Goal: Task Accomplishment & Management: Use online tool/utility

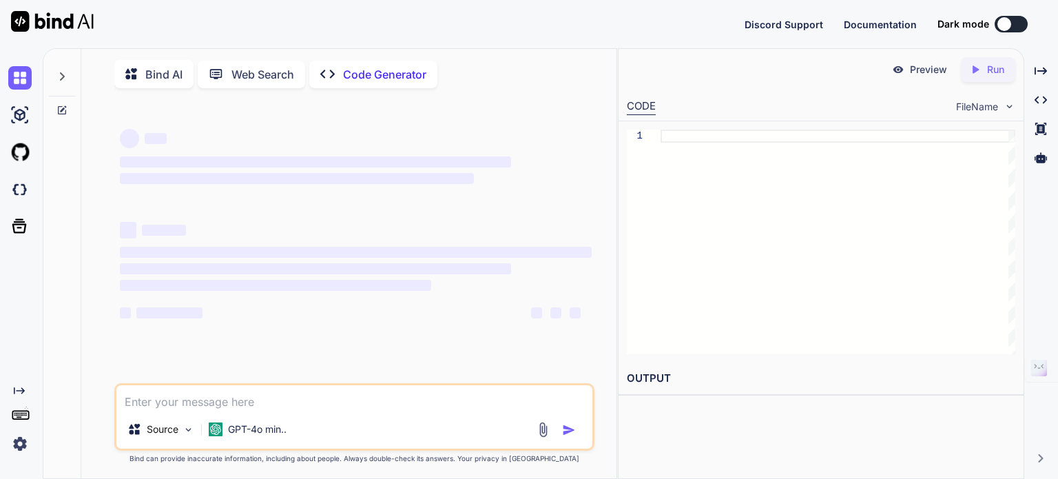
type textarea "x"
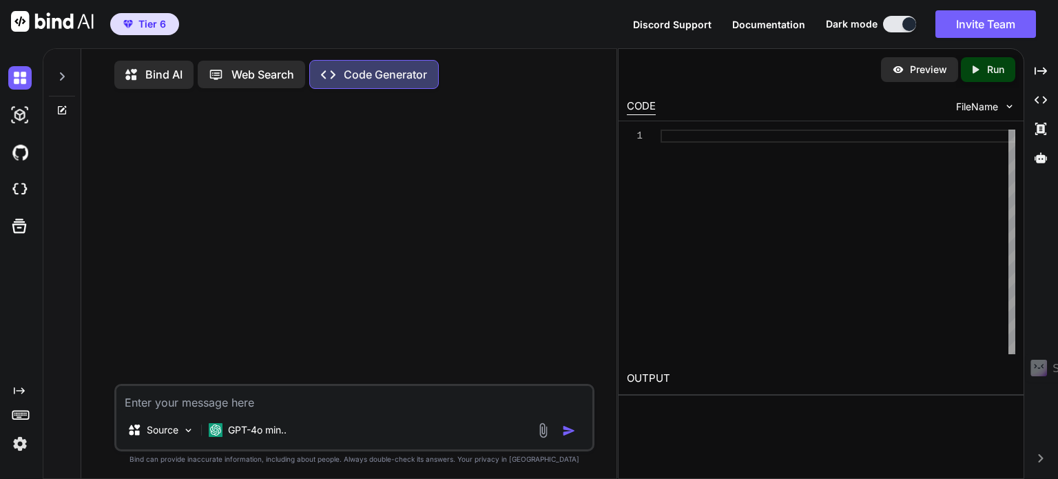
click at [121, 64] on div "Bind AI" at bounding box center [153, 75] width 79 height 28
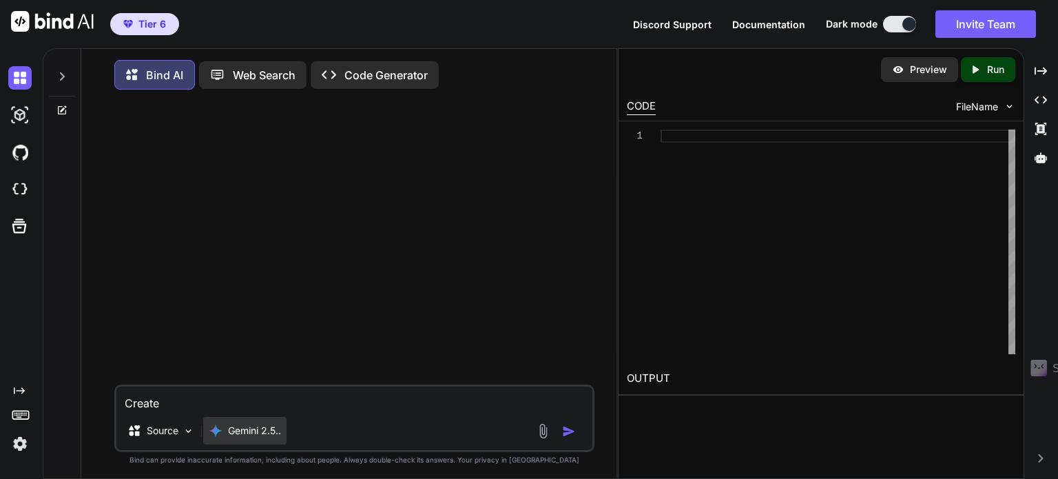
click at [254, 430] on p "Gemini 2.5.." at bounding box center [254, 431] width 53 height 14
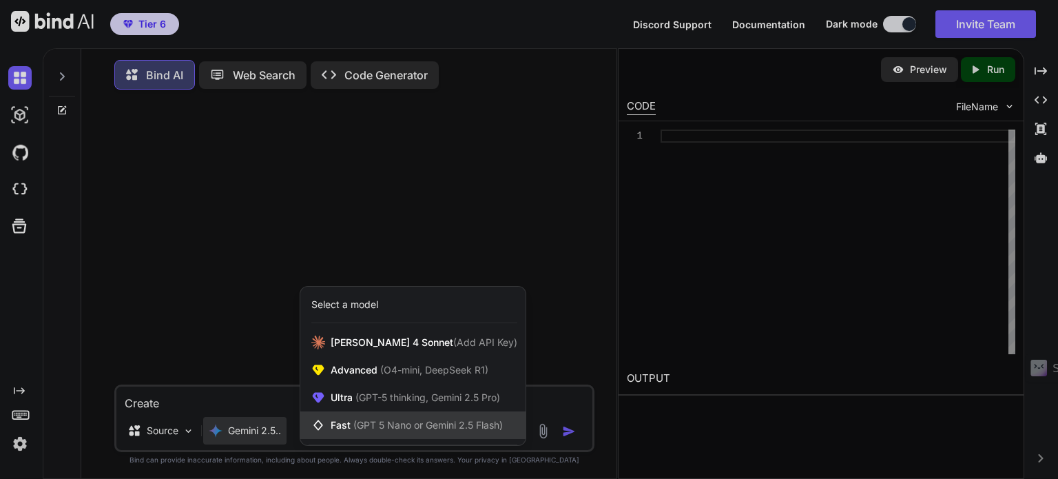
click at [385, 417] on div "Fast (GPT 5 Nano or Gemini 2.5 Flash)" at bounding box center [412, 425] width 225 height 28
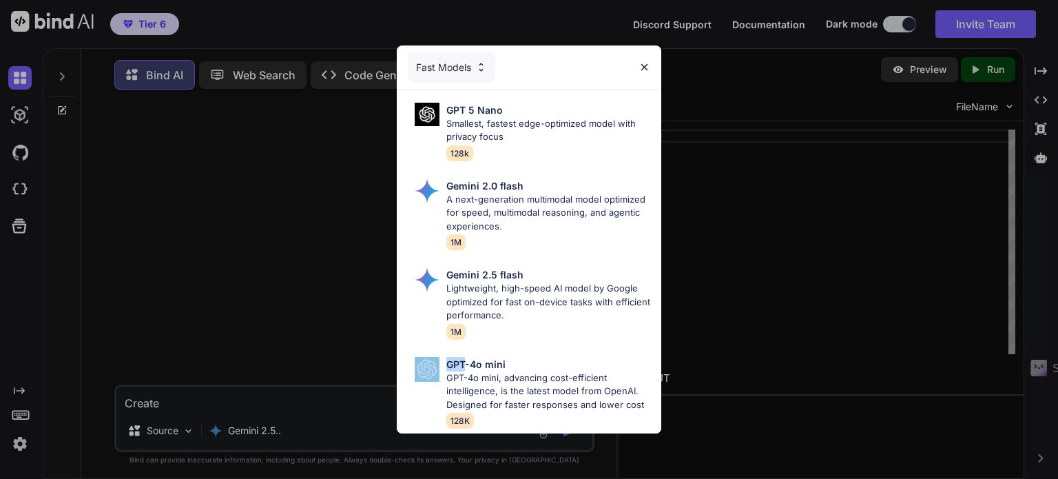
click at [385, 417] on div "Fast Models GPT 5 Nano Smallest, fastest edge-optimized model with privacy focu…" at bounding box center [529, 239] width 1058 height 479
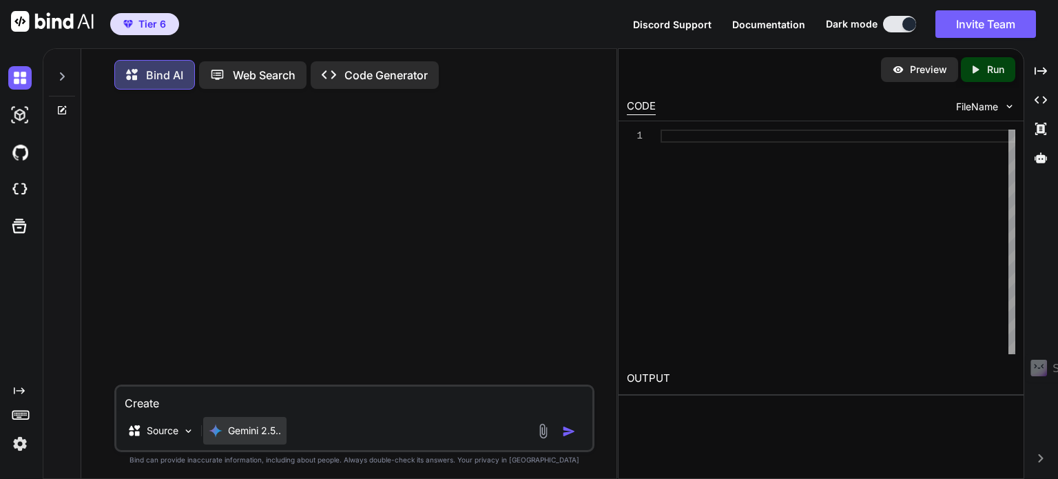
click at [254, 437] on p "Gemini 2.5.." at bounding box center [254, 431] width 53 height 14
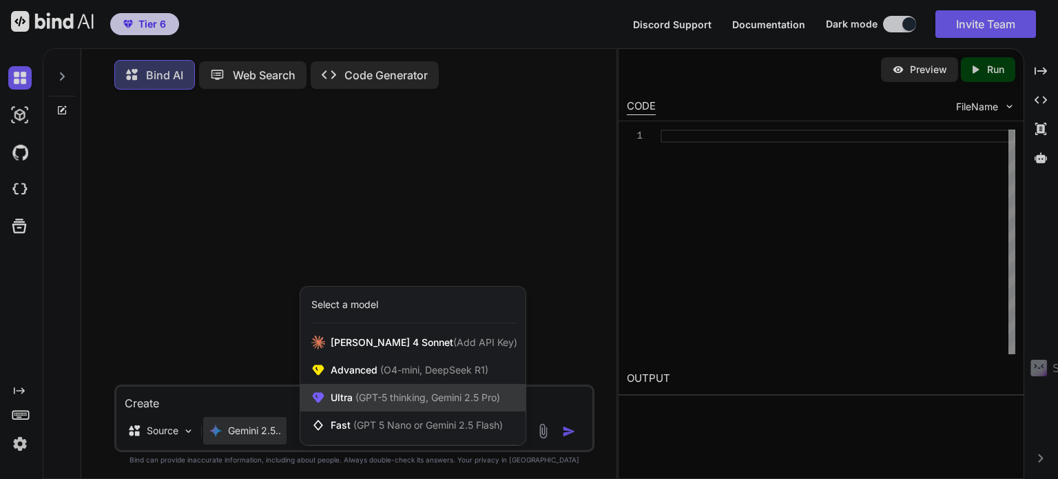
click at [386, 403] on span "(GPT-5 thinking, Gemini 2.5 Pro)" at bounding box center [426, 397] width 147 height 12
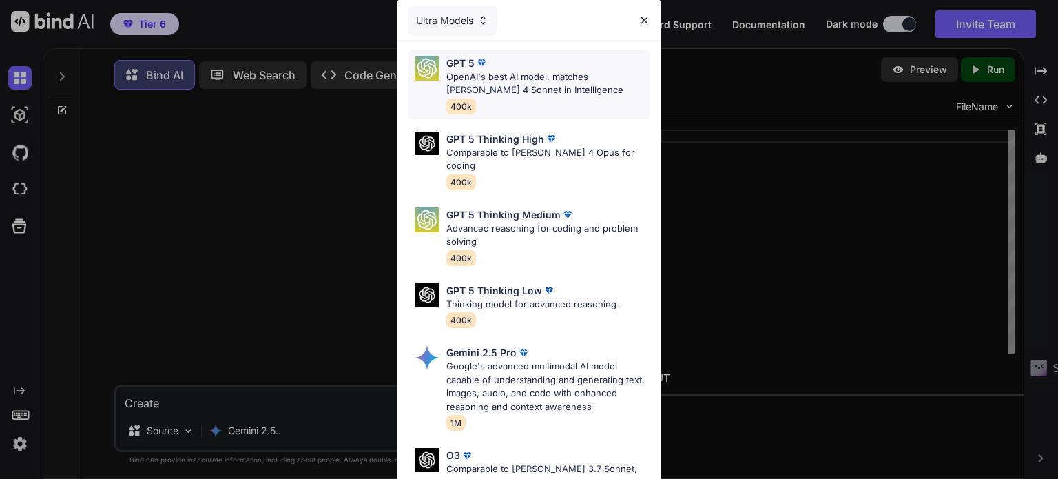
click at [488, 82] on p "OpenAI's best AI model, matches [PERSON_NAME] 4 Sonnet in Intelligence" at bounding box center [548, 83] width 204 height 27
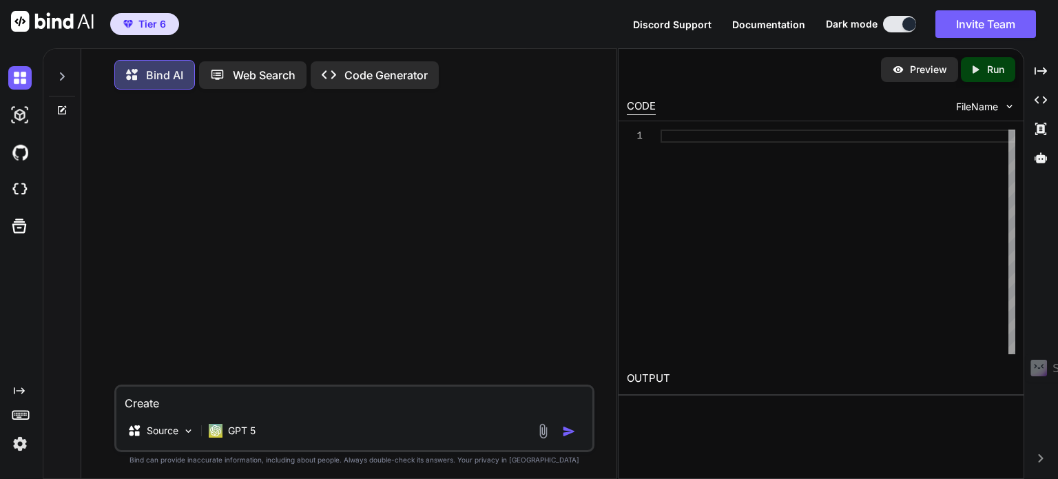
click at [203, 404] on textarea "Create" at bounding box center [354, 398] width 476 height 25
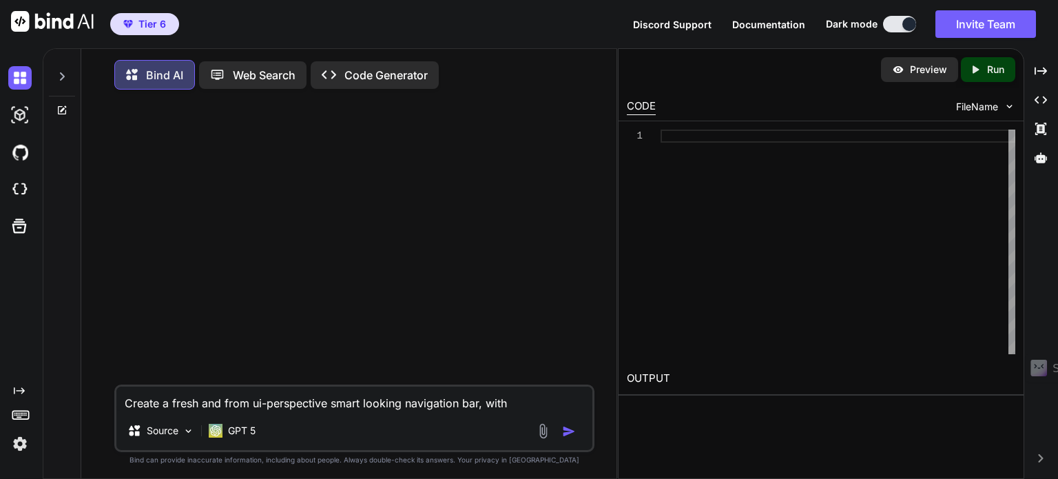
type textarea "Create a fresh and from ui-perspective smart looking navigation bar, with"
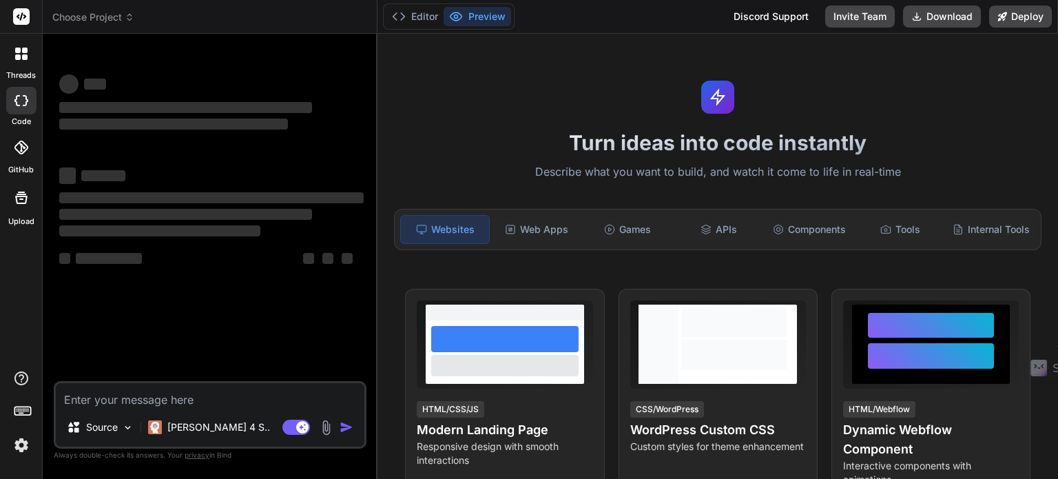
click at [118, 14] on span "Choose Project" at bounding box center [93, 17] width 82 height 14
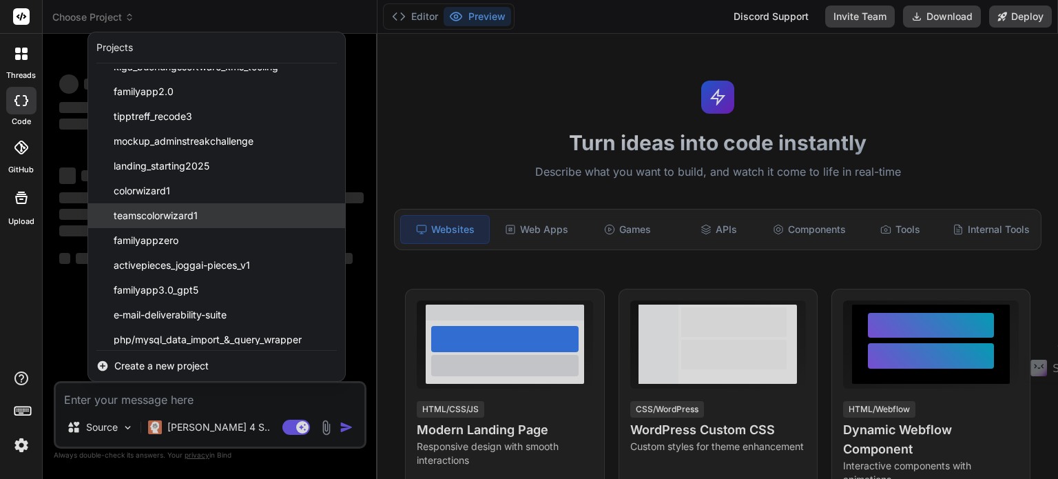
scroll to position [196, 0]
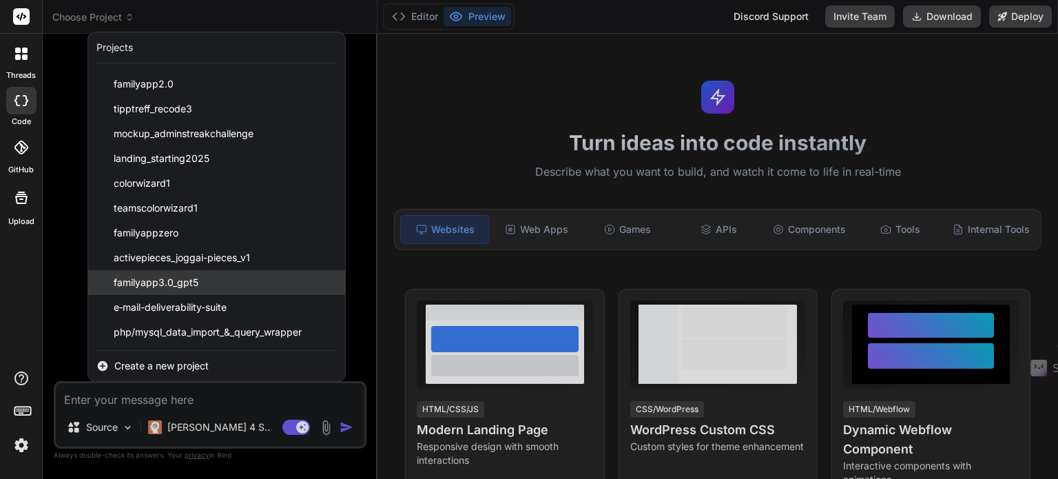
click at [149, 280] on span "familyapp3.0_gpt5" at bounding box center [156, 282] width 85 height 14
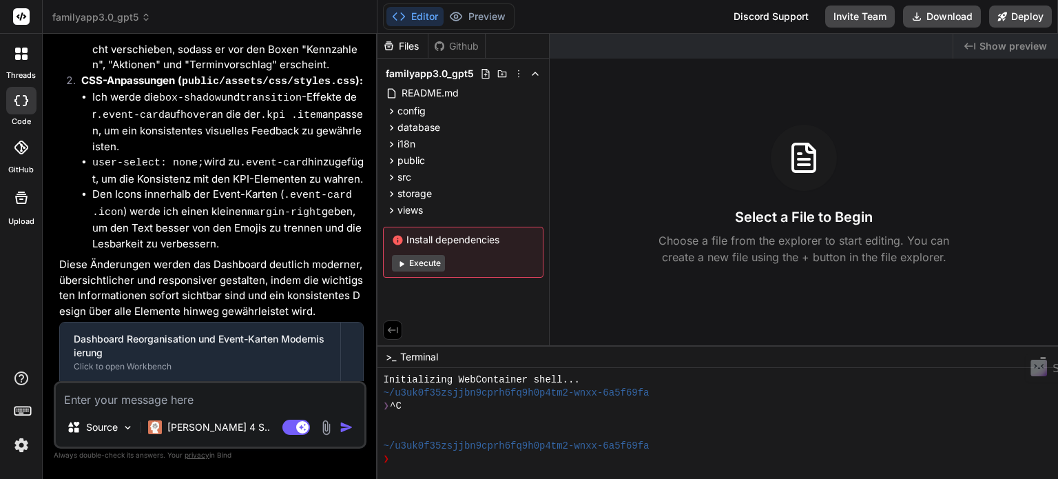
scroll to position [2917, 0]
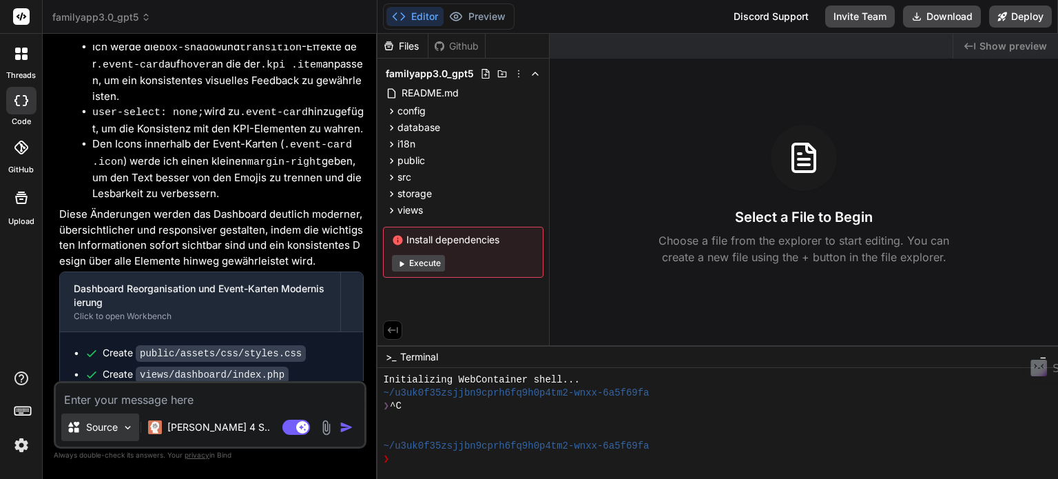
click at [132, 426] on img at bounding box center [128, 428] width 12 height 12
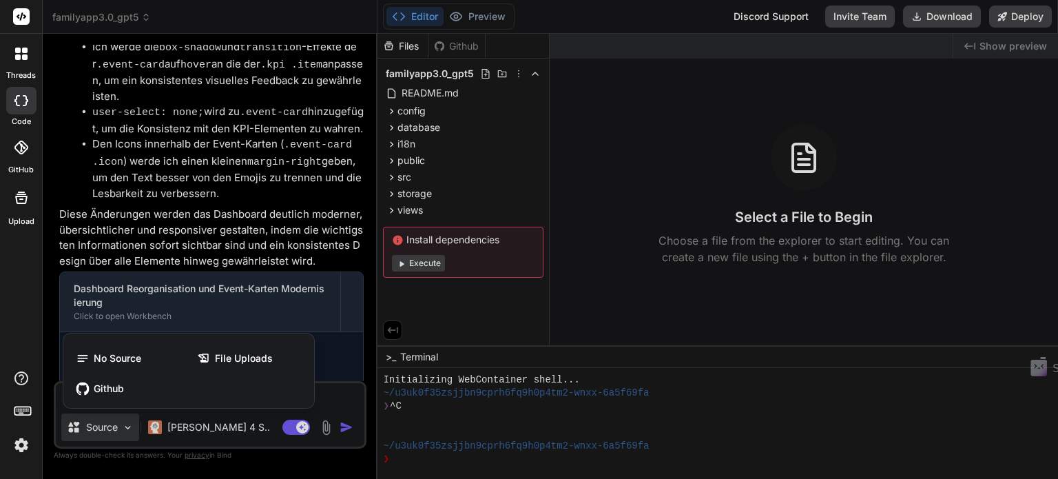
click at [273, 311] on div at bounding box center [529, 239] width 1058 height 479
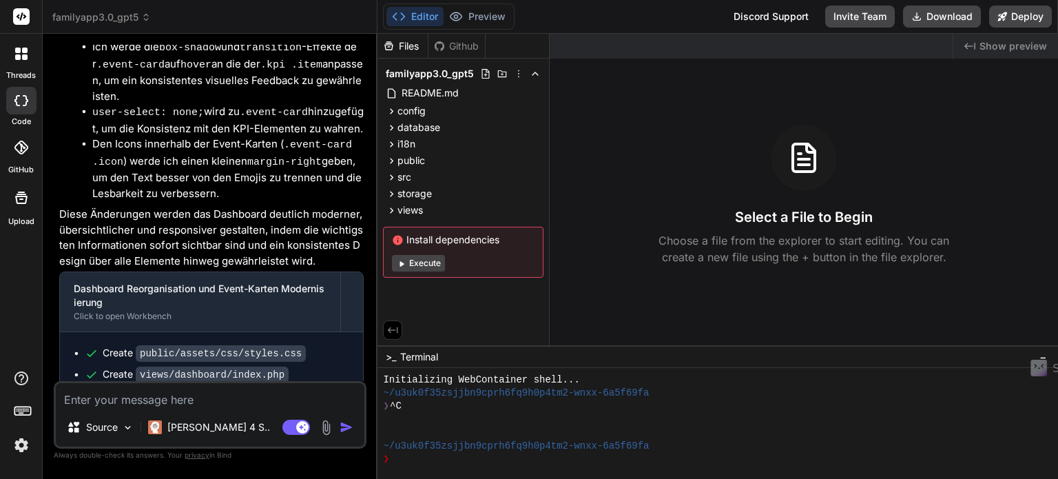
click at [105, 402] on textarea at bounding box center [210, 395] width 309 height 25
click at [141, 404] on textarea at bounding box center [210, 395] width 309 height 25
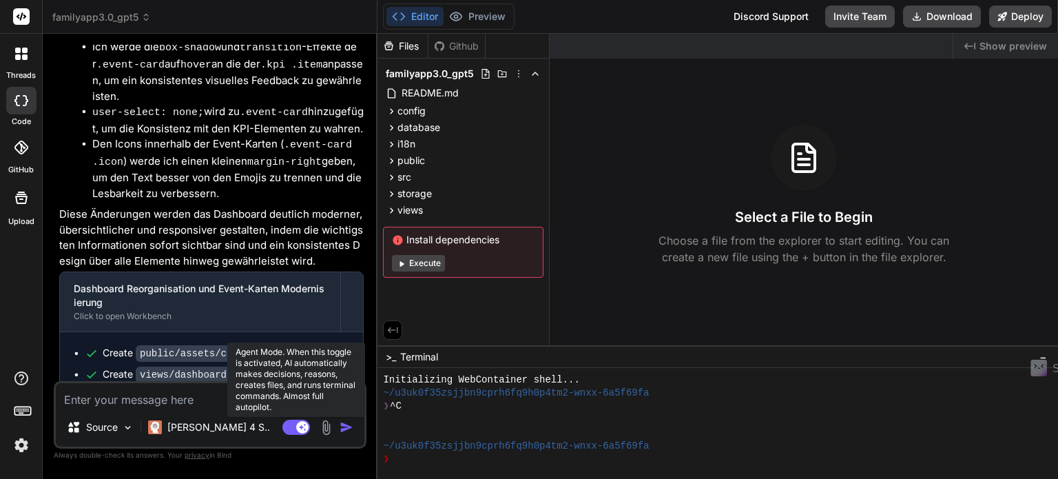
click at [292, 425] on rect at bounding box center [296, 426] width 28 height 15
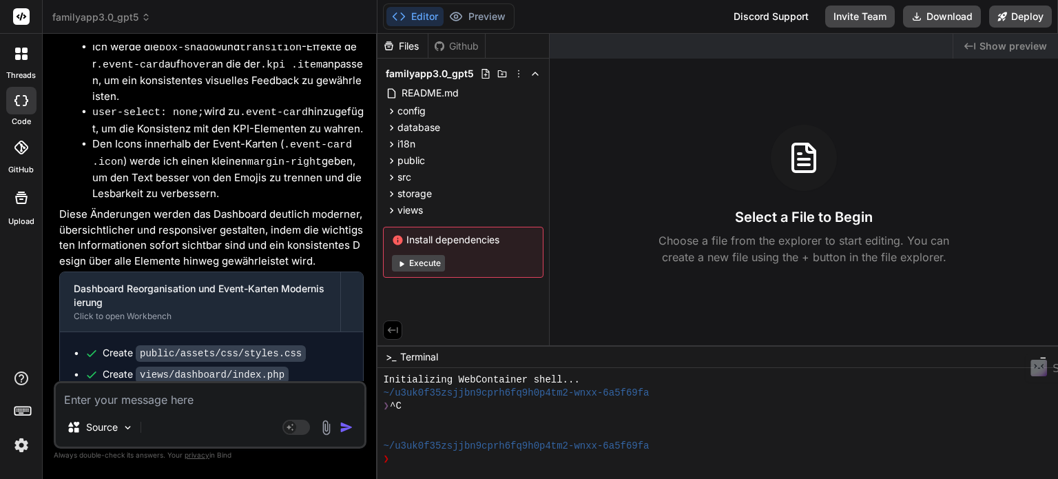
click at [95, 402] on textarea at bounding box center [210, 395] width 309 height 25
click at [934, 12] on button "Download" at bounding box center [942, 17] width 78 height 22
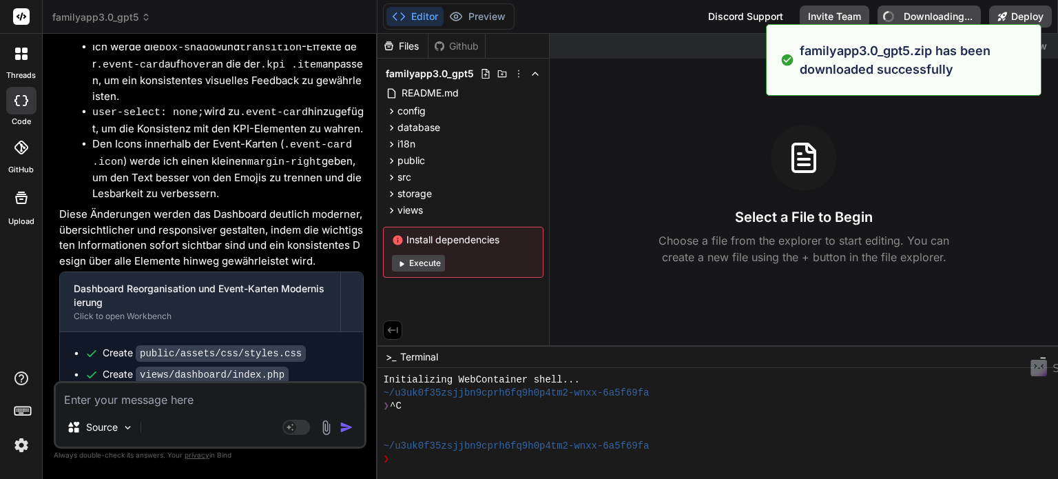
click at [95, 391] on textarea at bounding box center [210, 395] width 309 height 25
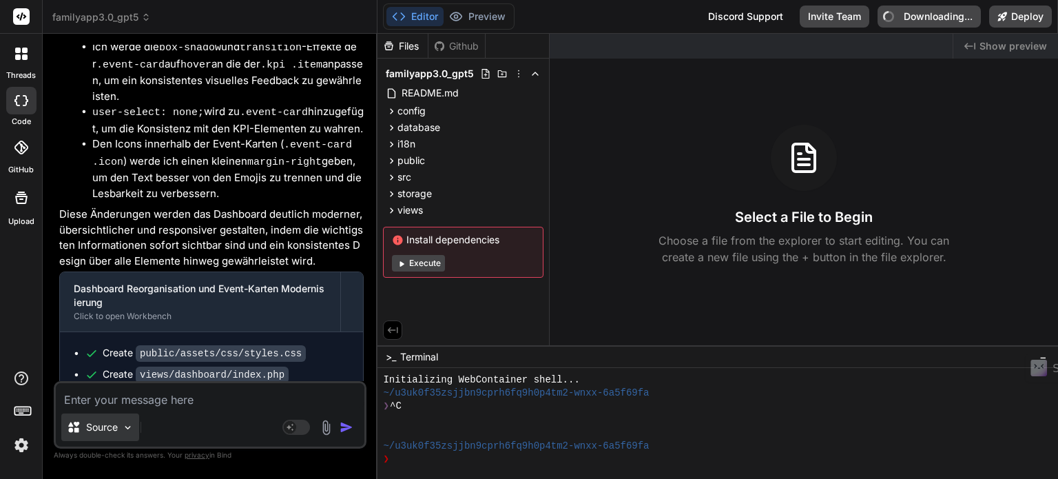
click at [125, 424] on img at bounding box center [128, 428] width 12 height 12
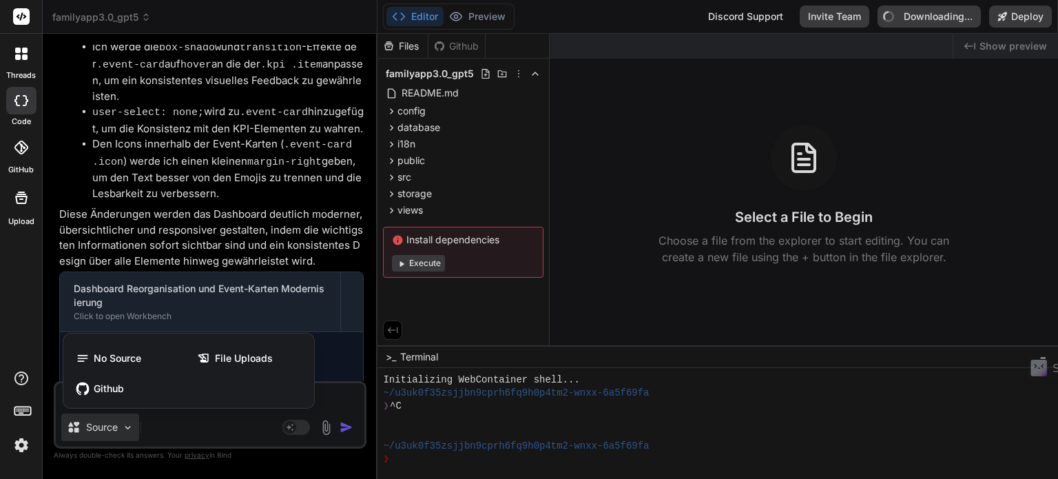
click at [198, 421] on div at bounding box center [529, 239] width 1058 height 479
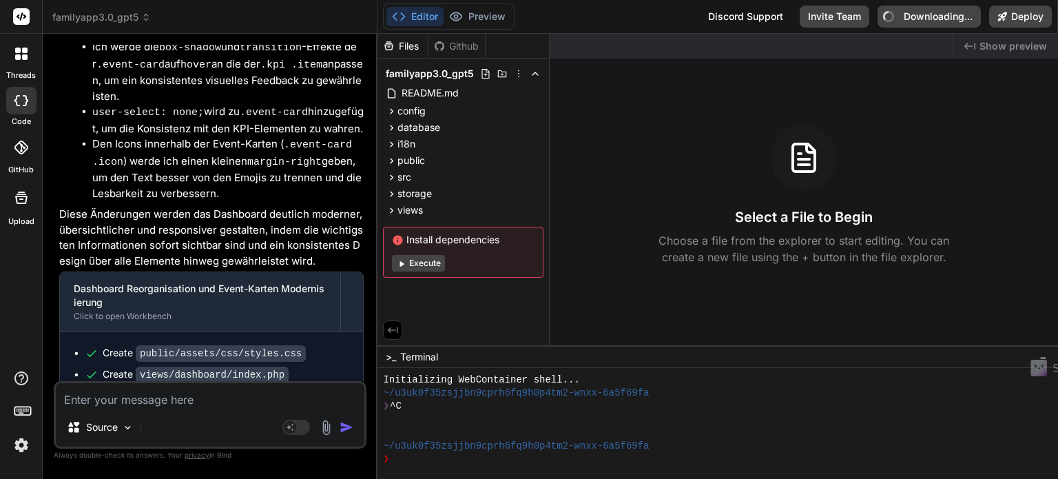
click at [168, 432] on div "Source" at bounding box center [210, 429] width 309 height 33
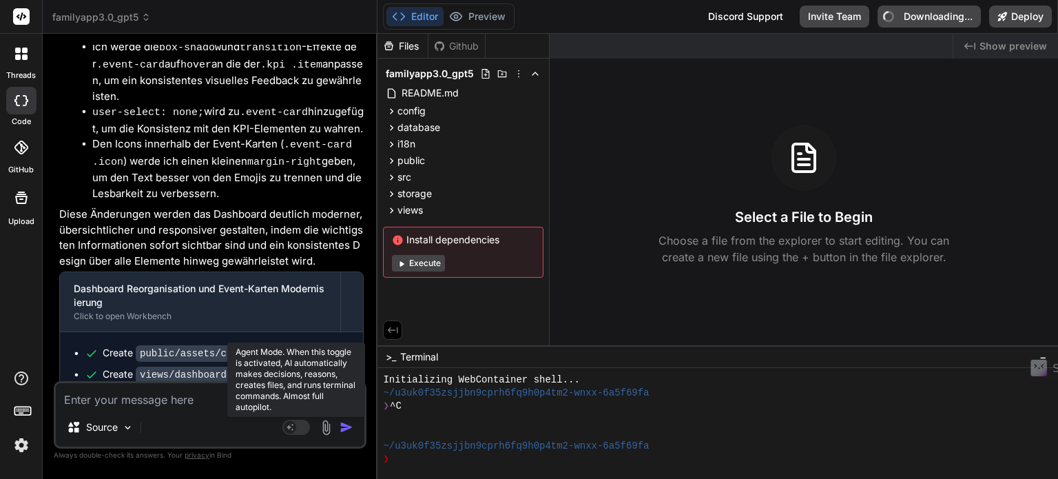
click at [308, 426] on rect at bounding box center [296, 426] width 28 height 15
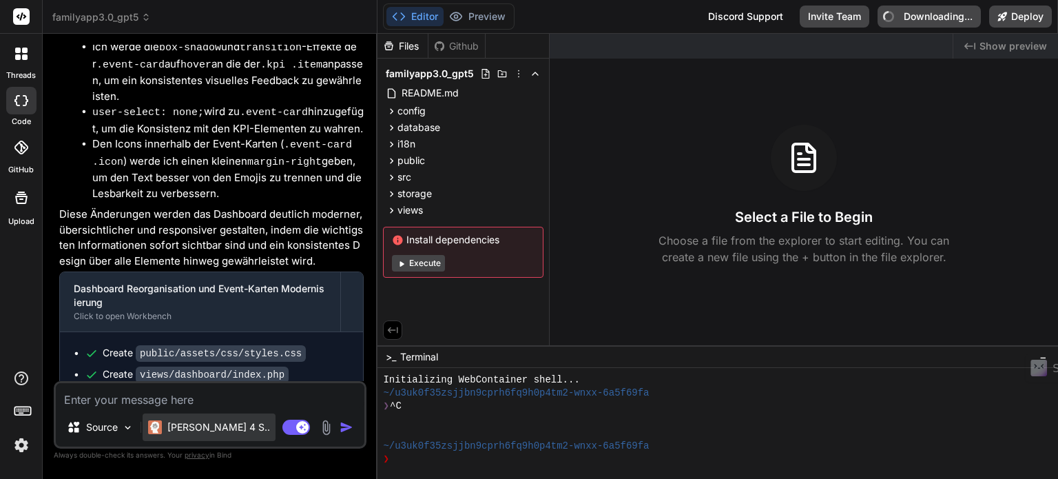
click at [214, 426] on p "Claude 4 S.." at bounding box center [218, 427] width 103 height 14
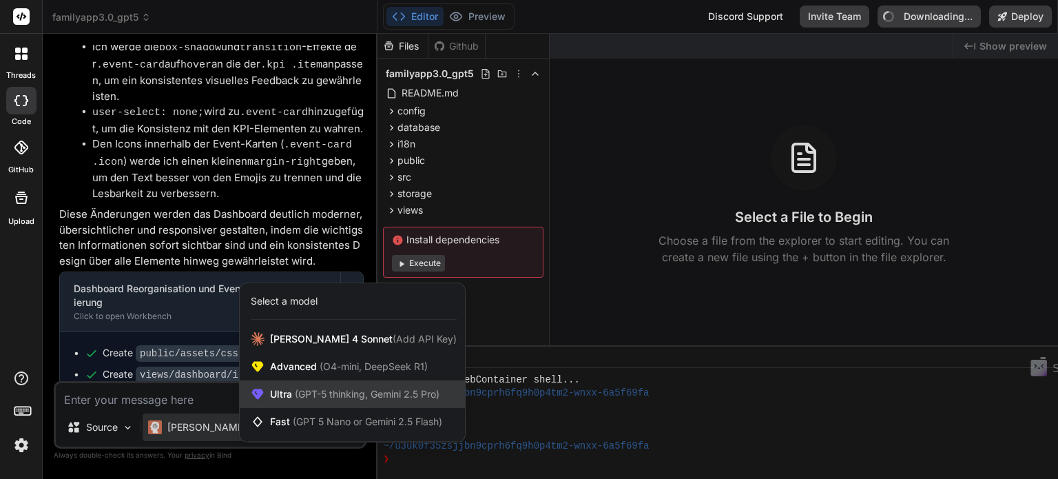
click at [316, 391] on span "(GPT-5 thinking, Gemini 2.5 Pro)" at bounding box center [365, 394] width 147 height 12
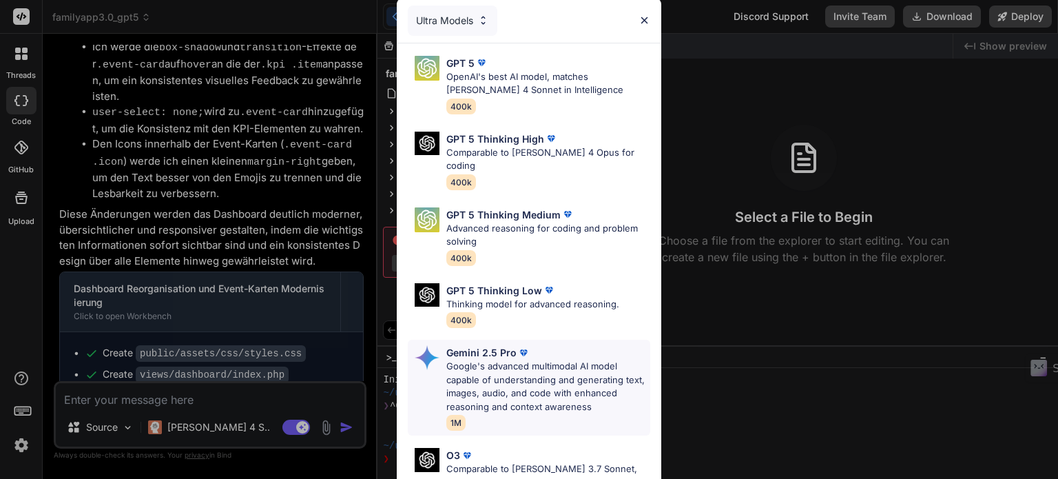
click at [506, 373] on p "Google's advanced multimodal AI model capable of understanding and generating t…" at bounding box center [548, 387] width 204 height 54
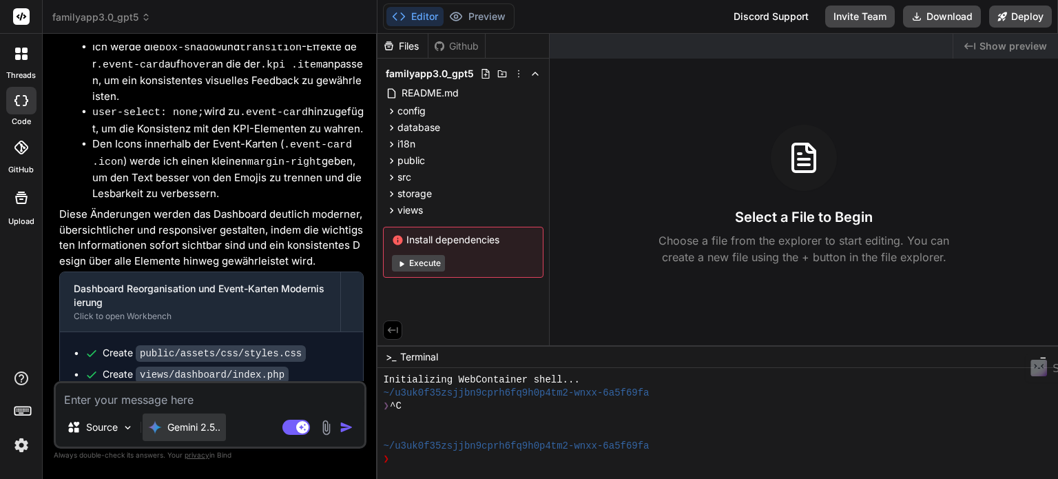
click at [198, 426] on p "Gemini 2.5.." at bounding box center [193, 427] width 53 height 14
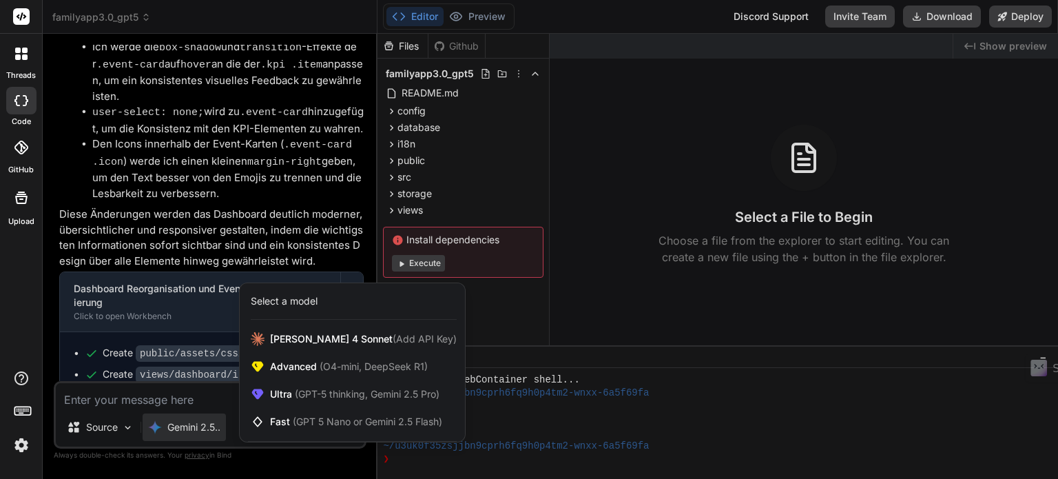
click at [173, 391] on div at bounding box center [529, 239] width 1058 height 479
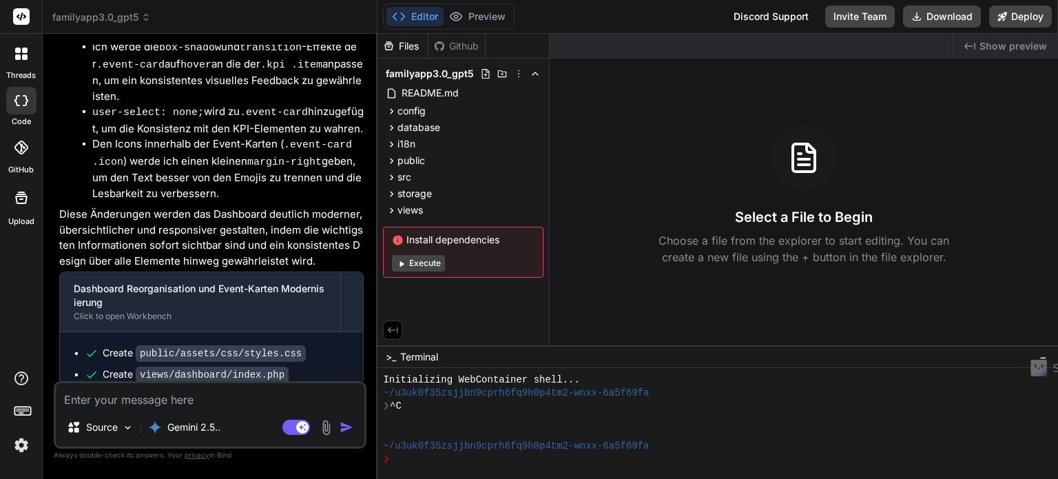
drag, startPoint x: 302, startPoint y: 421, endPoint x: 284, endPoint y: 441, distance: 26.4
click at [298, 427] on icon at bounding box center [296, 427] width 28 height 16
click at [147, 396] on textarea at bounding box center [210, 395] width 309 height 25
click at [129, 430] on img at bounding box center [128, 428] width 12 height 12
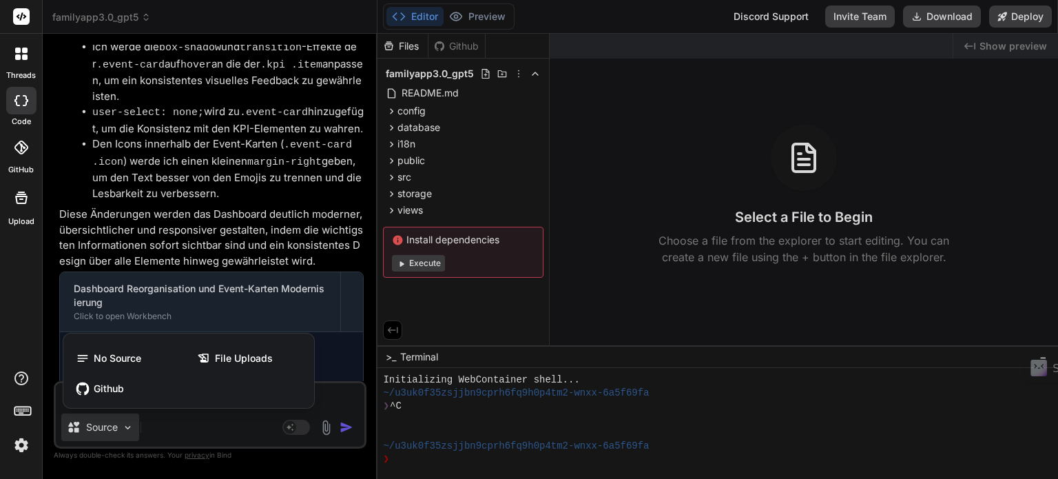
click at [192, 430] on div at bounding box center [529, 239] width 1058 height 479
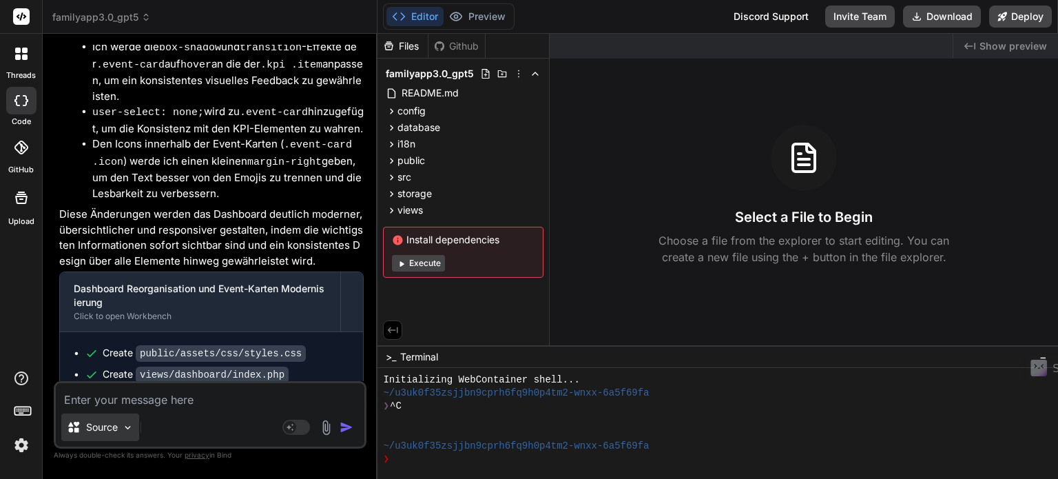
click at [125, 415] on div "Source" at bounding box center [100, 427] width 78 height 28
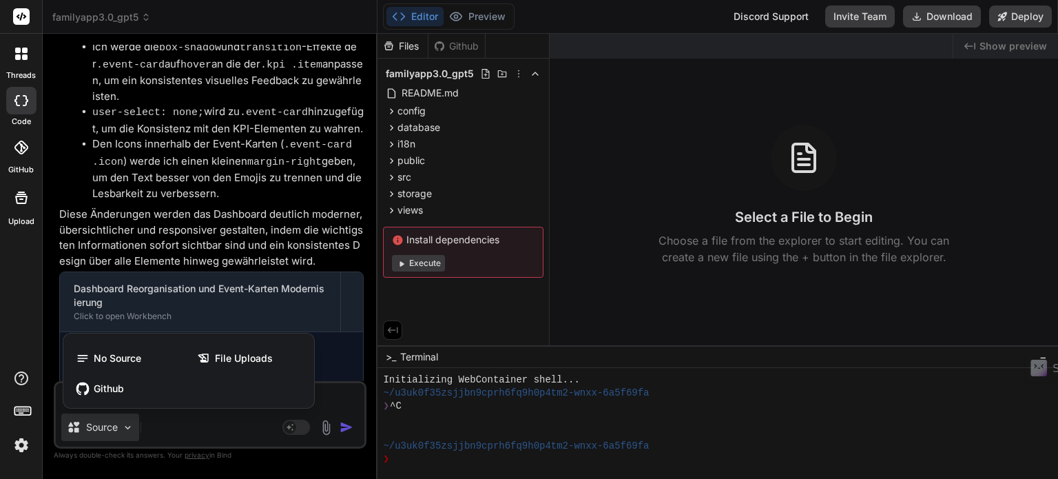
click at [125, 406] on div "No Source File Uploads Github" at bounding box center [188, 373] width 251 height 69
click at [174, 415] on div at bounding box center [529, 239] width 1058 height 479
type textarea "x"
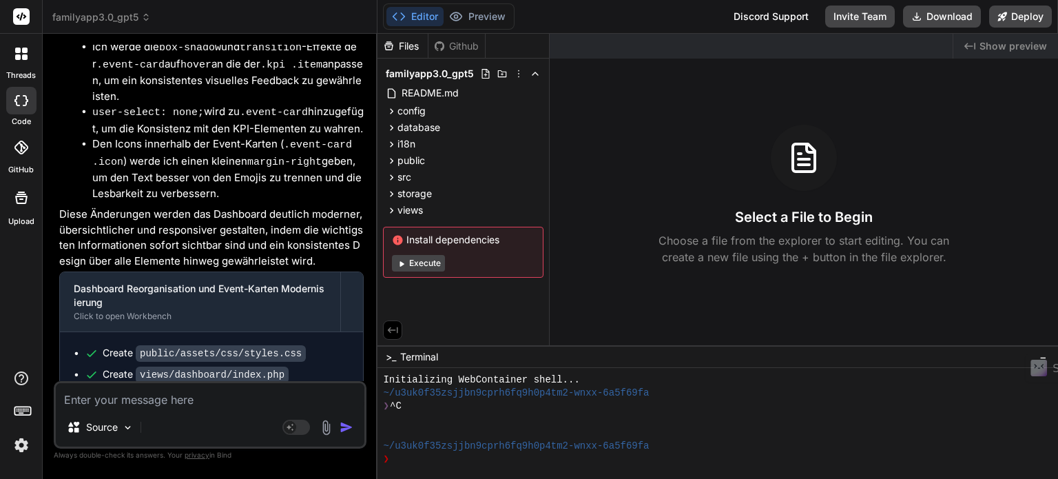
click at [119, 400] on textarea at bounding box center [210, 395] width 309 height 25
click at [133, 399] on textarea at bounding box center [210, 395] width 309 height 25
type textarea "C"
type textarea "x"
type textarea "Cr"
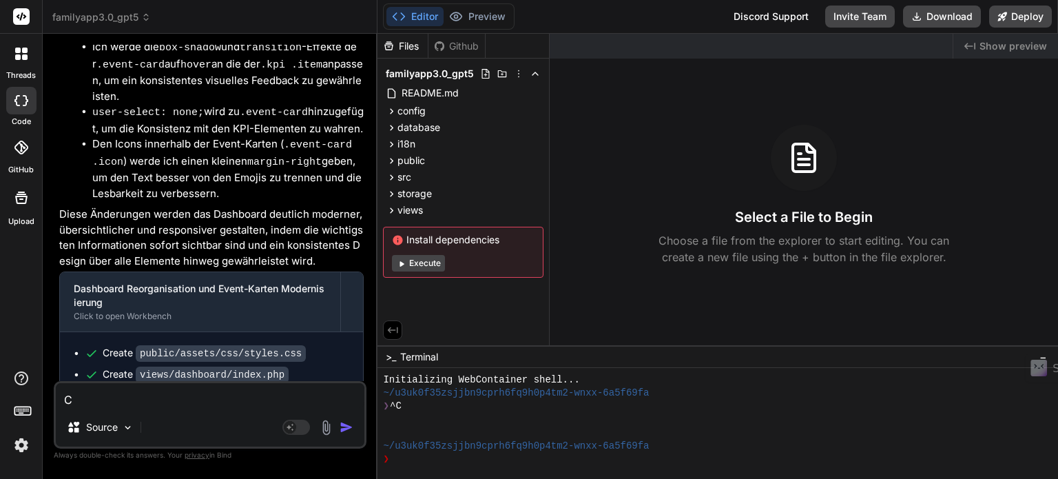
type textarea "x"
type textarea "Cre"
type textarea "x"
type textarea "Crea"
type textarea "x"
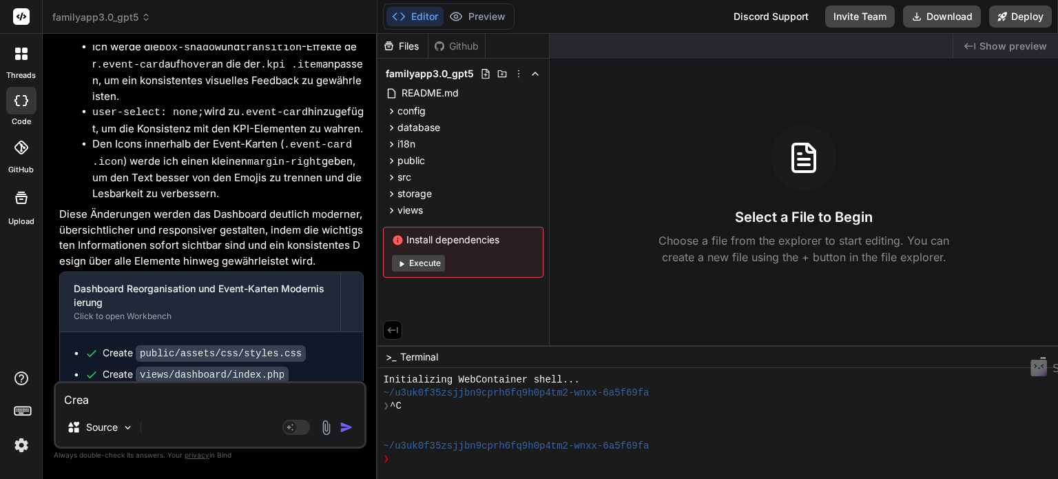
type textarea "Creat"
type textarea "x"
type textarea "Create"
type textarea "x"
type textarea "Create"
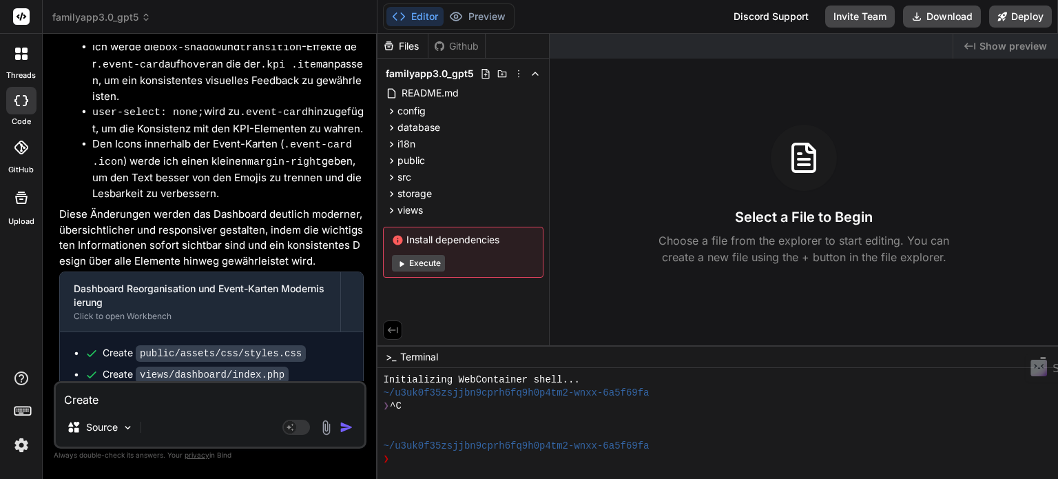
type textarea "x"
type textarea "Create"
